Goal: Transaction & Acquisition: Purchase product/service

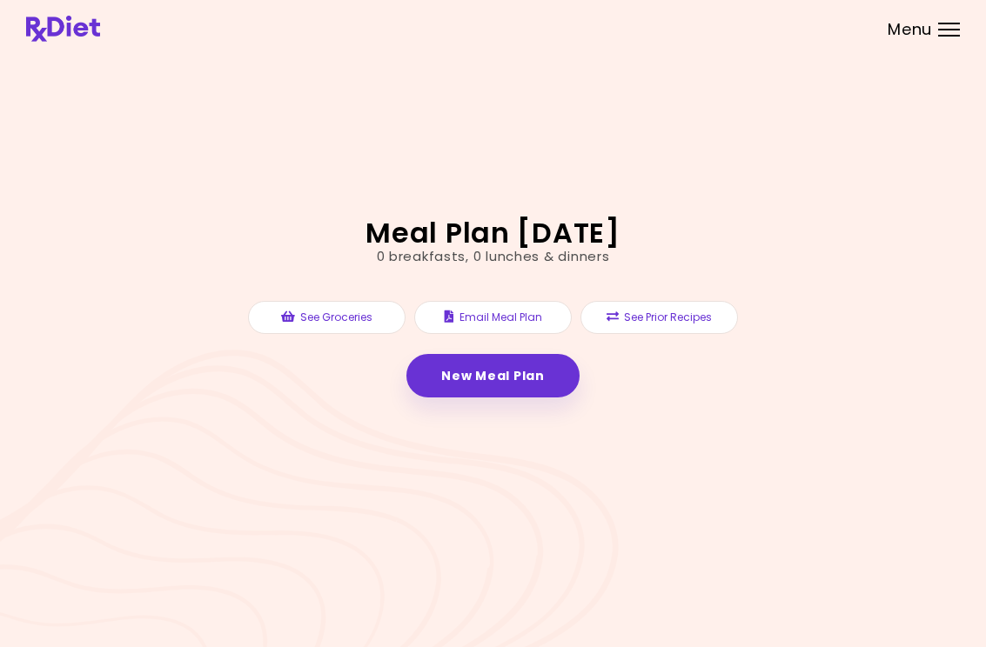
click at [508, 385] on link "New Meal Plan" at bounding box center [492, 376] width 172 height 44
select select "*"
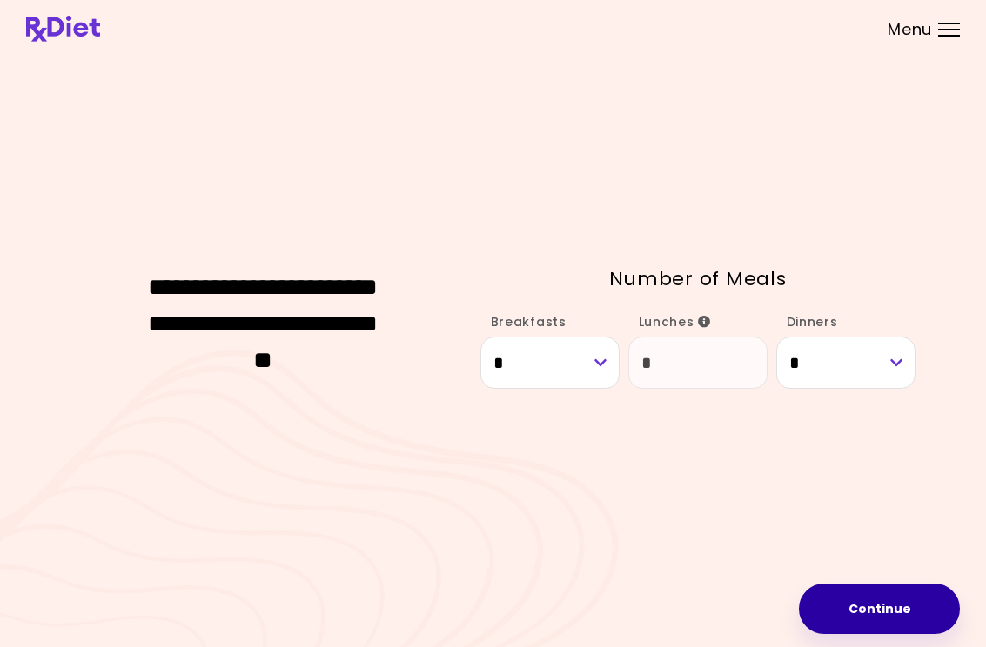
click at [862, 602] on button "Continue" at bounding box center [879, 609] width 161 height 50
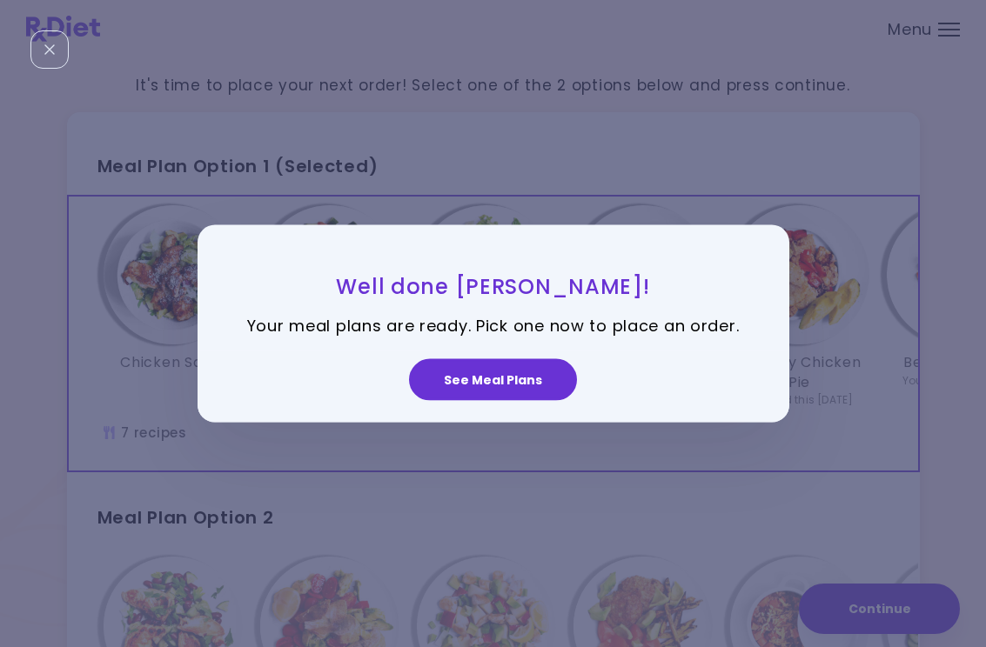
click at [520, 375] on button "See Meal Plans" at bounding box center [493, 380] width 168 height 42
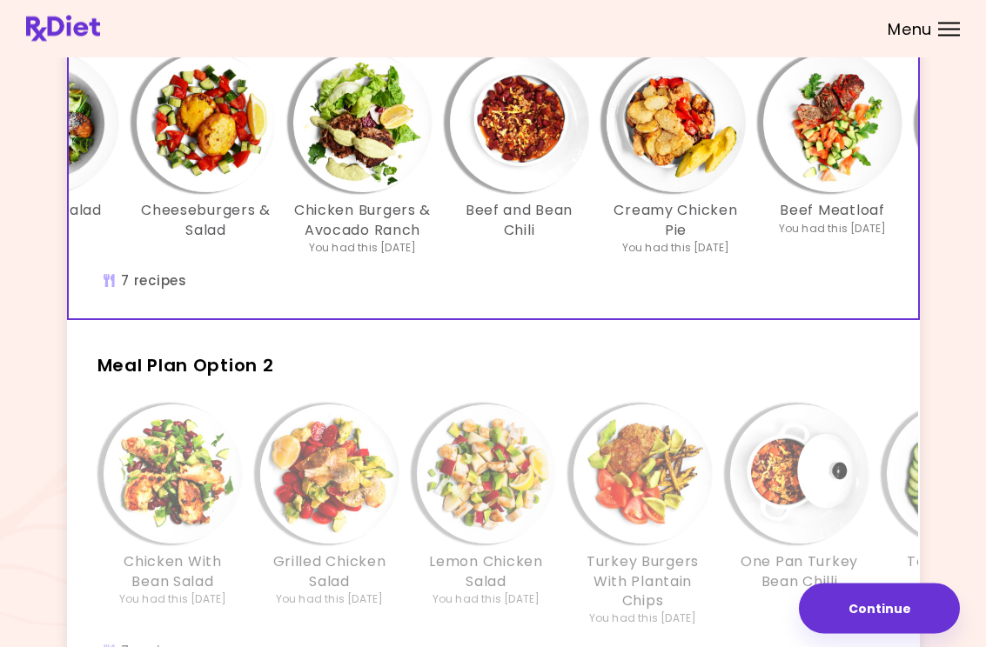
scroll to position [156, 0]
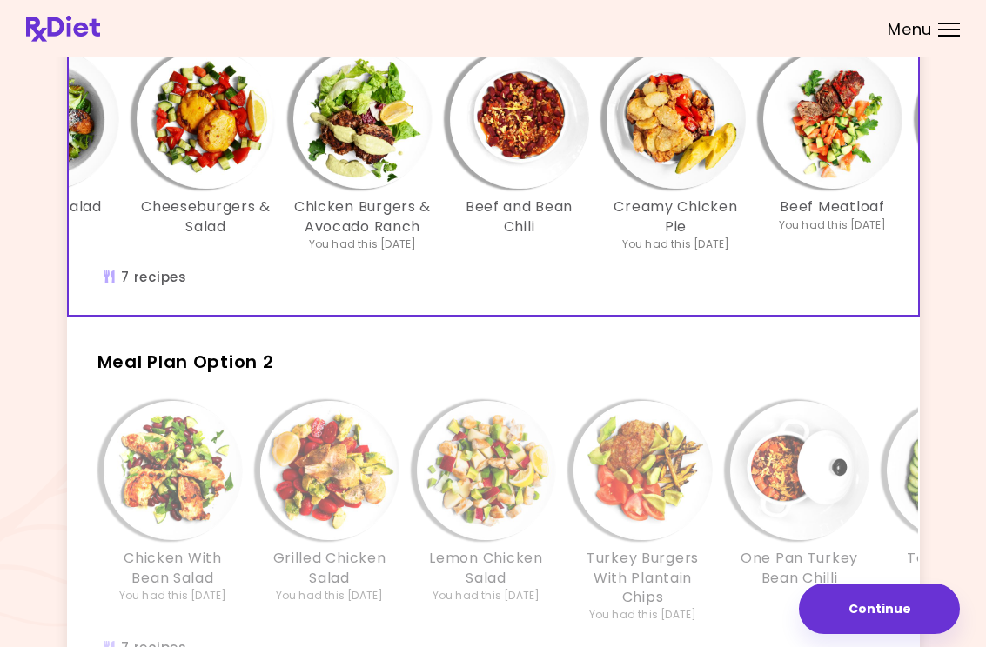
click at [540, 474] on img "Info - Lemon Chicken Salad - Meal Plan Option 2" at bounding box center [486, 470] width 139 height 139
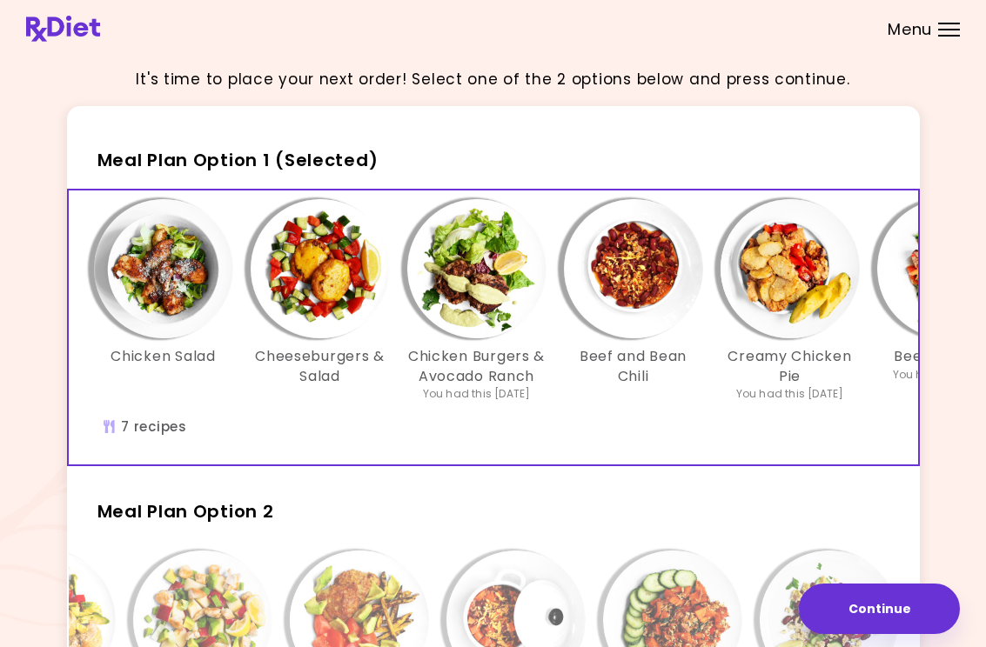
scroll to position [0, 9]
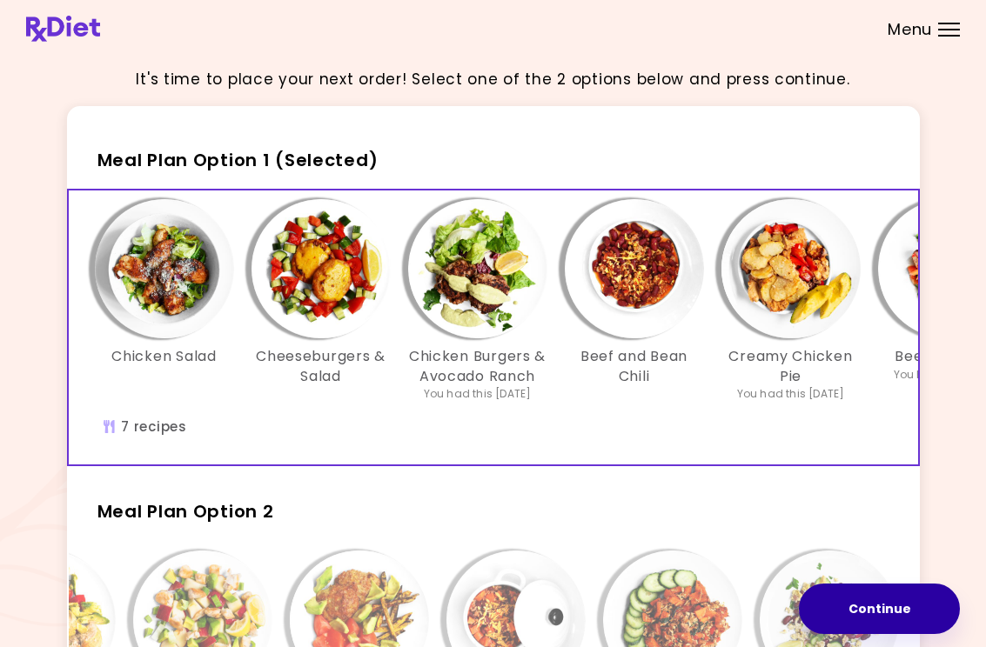
click at [878, 608] on button "Continue" at bounding box center [879, 609] width 161 height 50
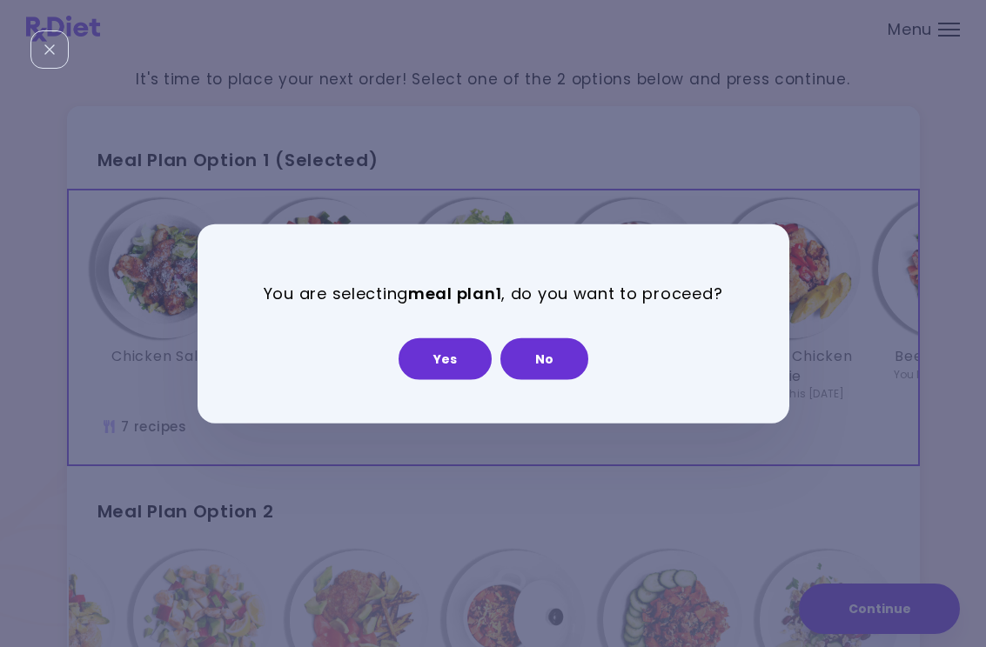
click at [460, 366] on button "Yes" at bounding box center [445, 359] width 93 height 42
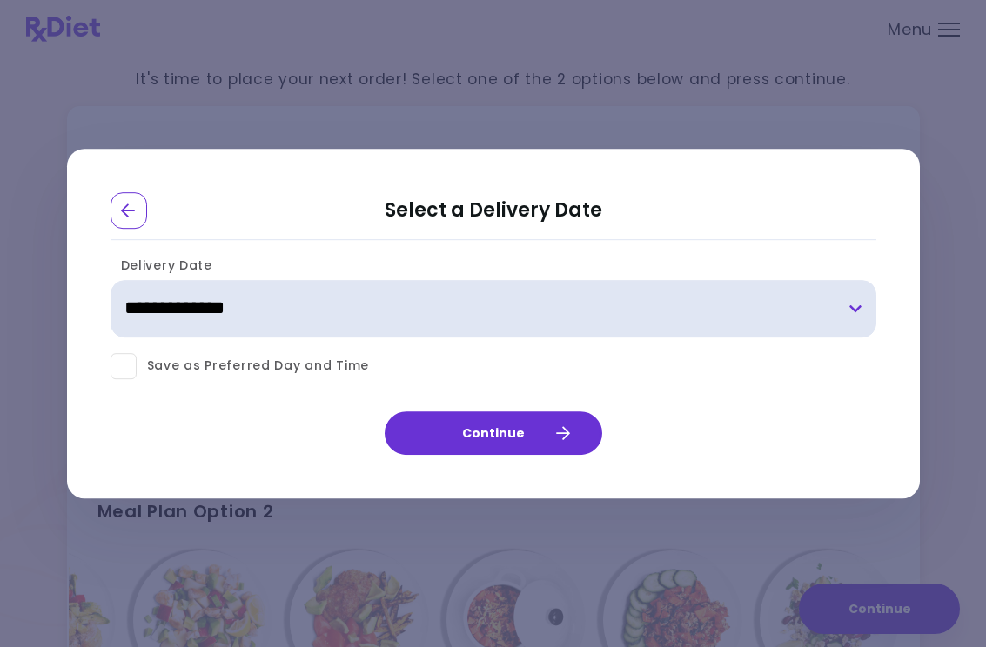
click at [841, 322] on select "**********" at bounding box center [494, 308] width 766 height 57
select select "**********"
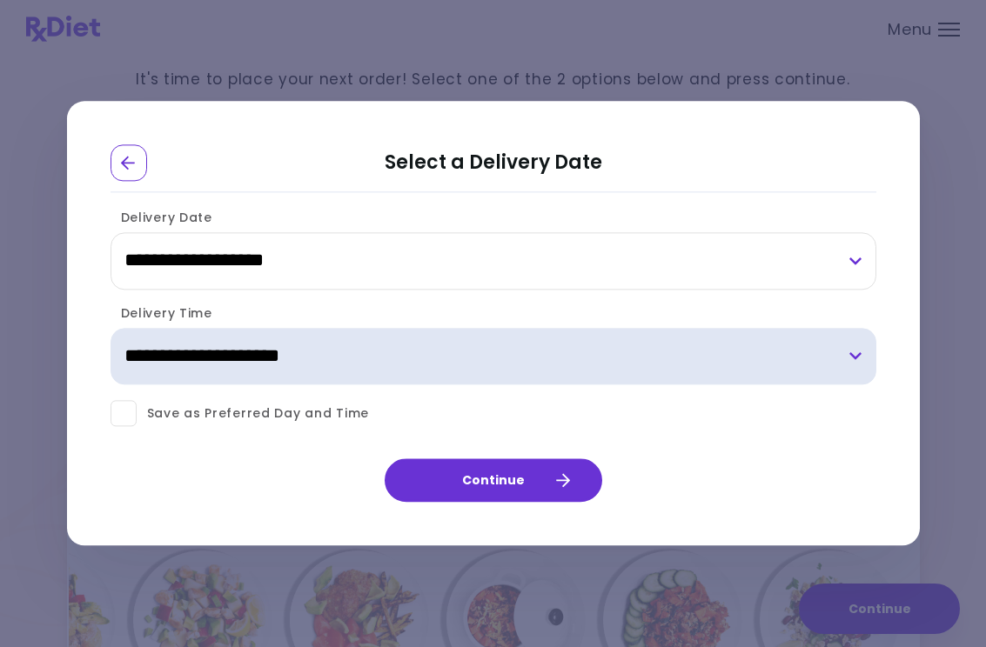
click at [855, 361] on select "**********" at bounding box center [494, 356] width 766 height 57
select select "*"
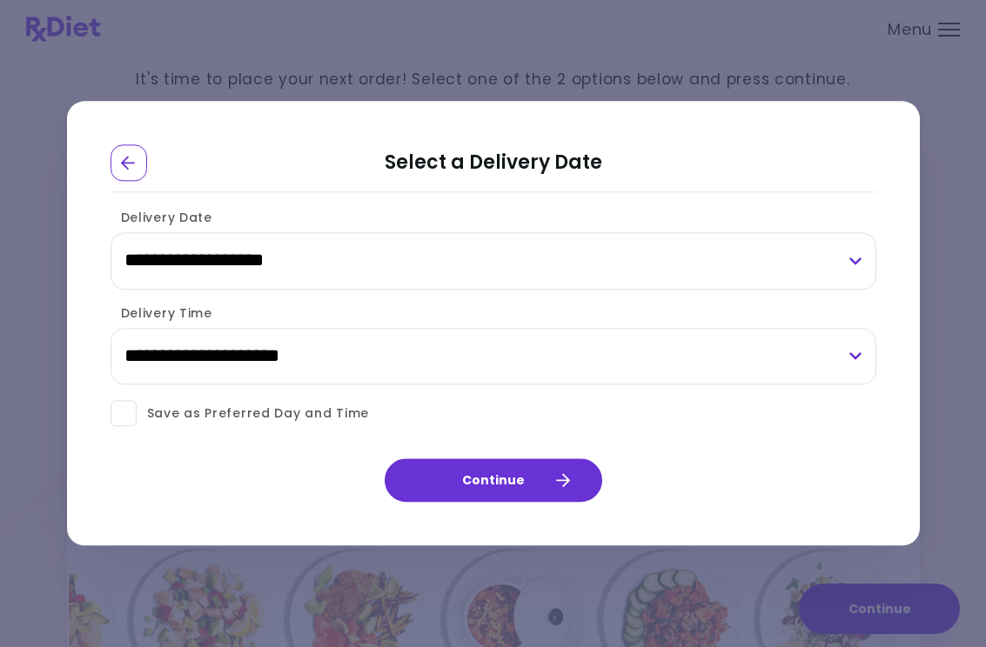
click at [530, 474] on button "Continue" at bounding box center [494, 482] width 218 height 44
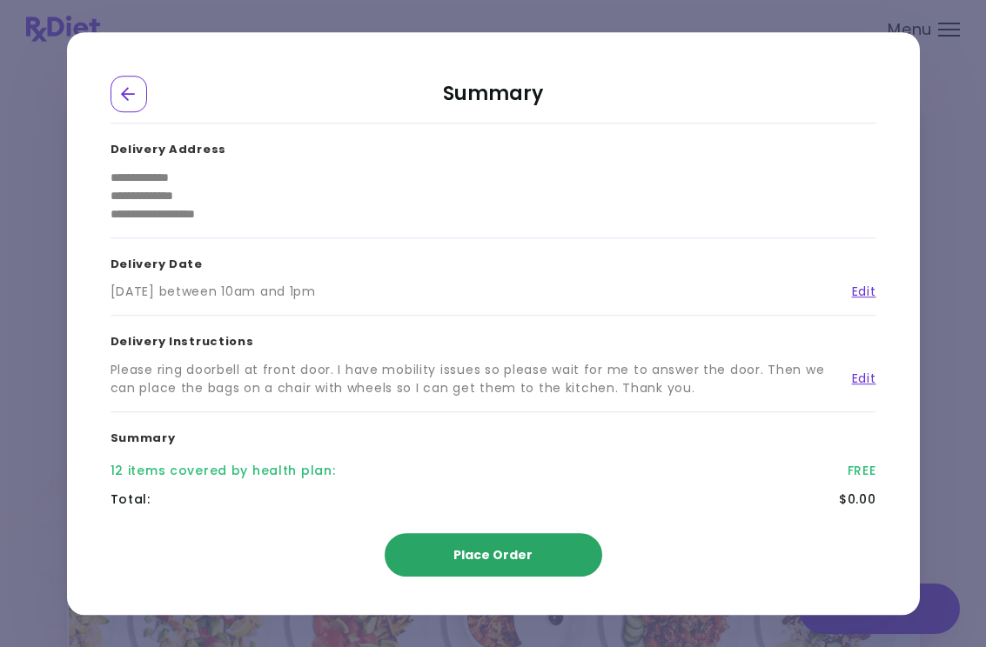
click at [520, 547] on span "Place Order" at bounding box center [492, 555] width 79 height 17
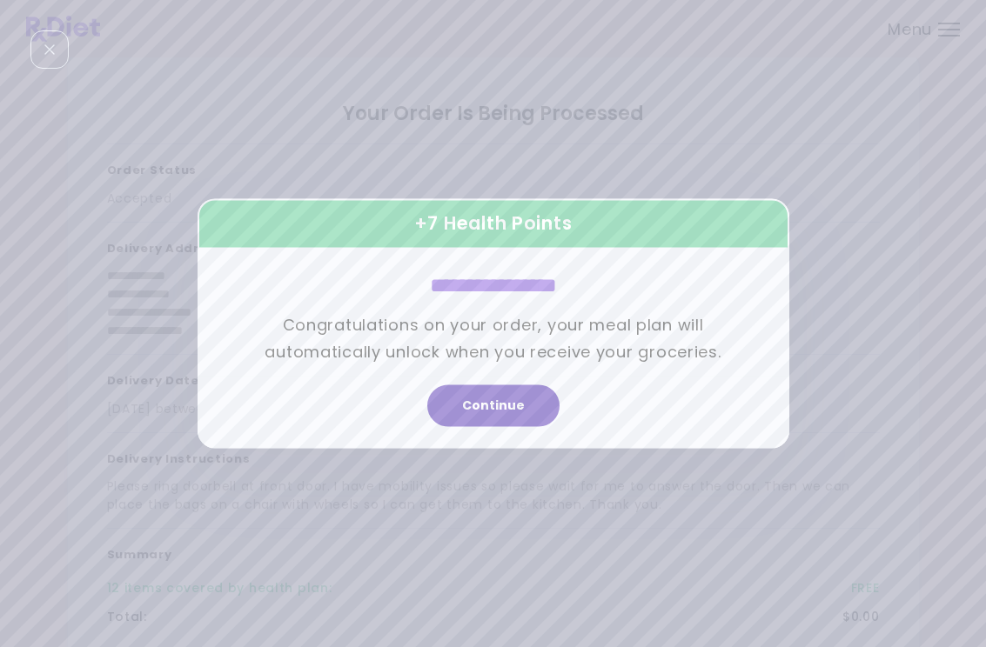
click at [506, 399] on button "Continue" at bounding box center [493, 407] width 132 height 42
